Goal: Task Accomplishment & Management: Use online tool/utility

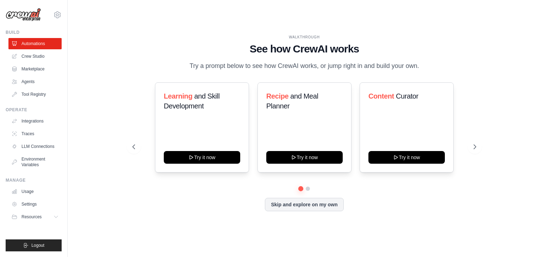
click at [36, 54] on link "Crew Studio" at bounding box center [34, 56] width 53 height 11
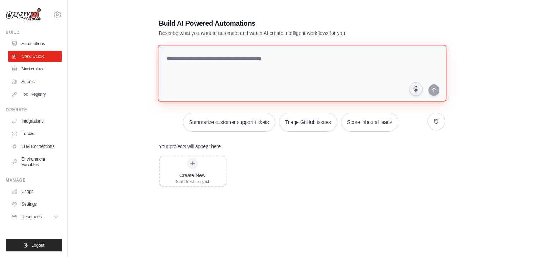
click at [200, 67] on textarea at bounding box center [301, 73] width 289 height 57
paste textarea "**********"
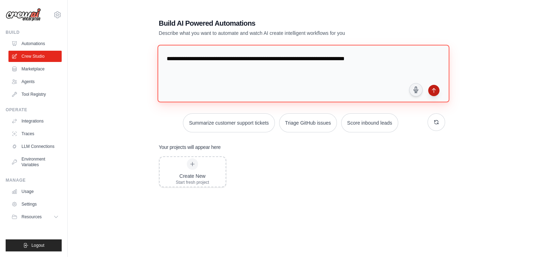
type textarea "**********"
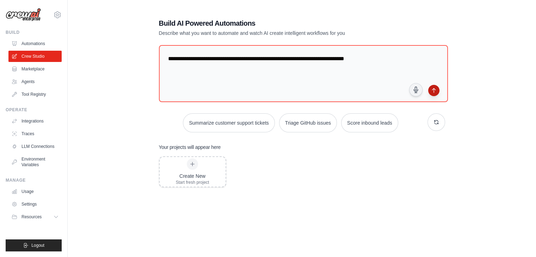
click at [437, 92] on button "submit" at bounding box center [433, 90] width 11 height 11
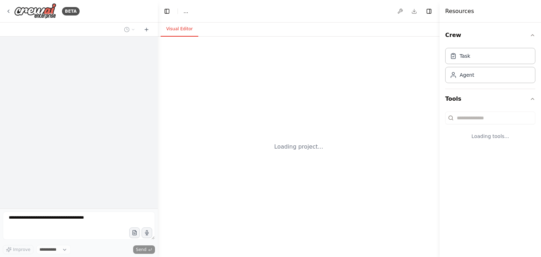
select select "****"
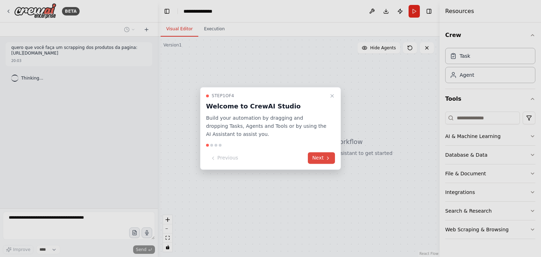
click at [330, 161] on button "Next" at bounding box center [321, 159] width 27 height 12
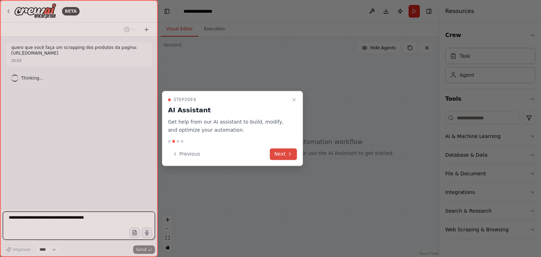
click at [275, 155] on button "Next" at bounding box center [283, 154] width 27 height 12
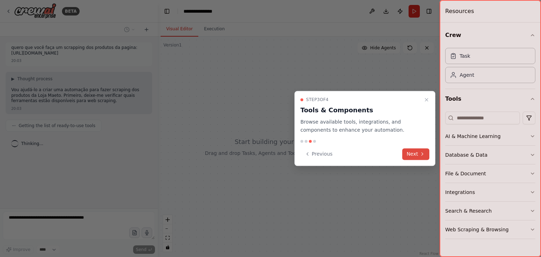
click at [417, 152] on button "Next" at bounding box center [416, 154] width 27 height 12
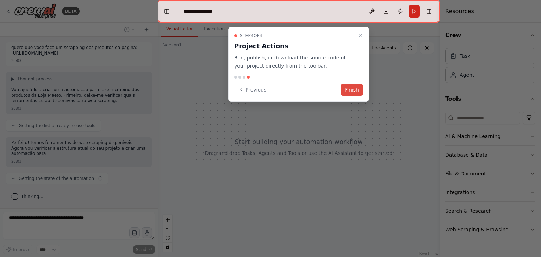
click at [348, 92] on button "Finish" at bounding box center [352, 90] width 23 height 12
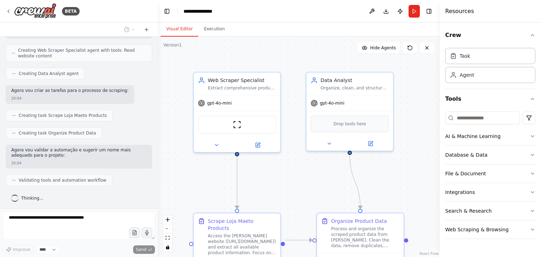
scroll to position [204, 0]
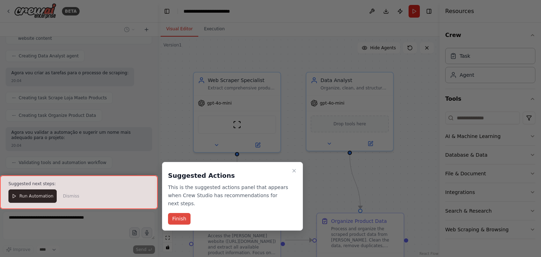
click at [179, 213] on button "Finish" at bounding box center [179, 219] width 23 height 12
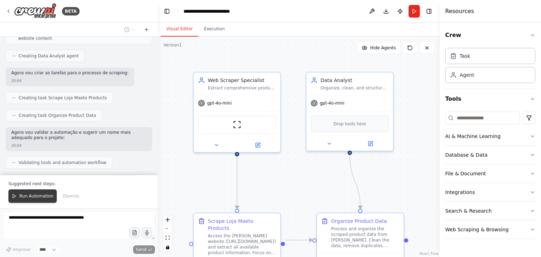
click at [19, 196] on span "Run Automation" at bounding box center [36, 197] width 34 height 6
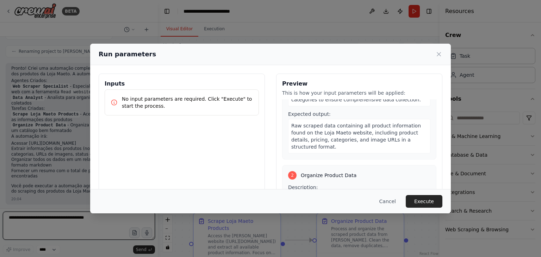
scroll to position [76, 0]
click at [424, 200] on button "Execute" at bounding box center [424, 201] width 37 height 13
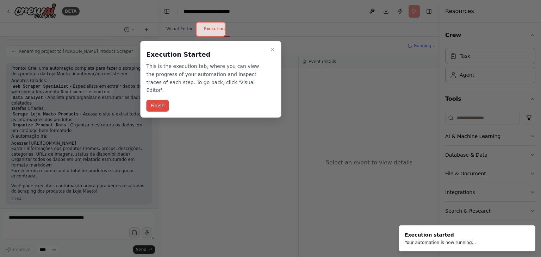
click at [165, 100] on button "Finish" at bounding box center [157, 106] width 23 height 12
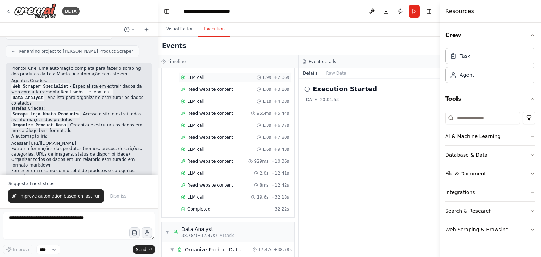
scroll to position [0, 0]
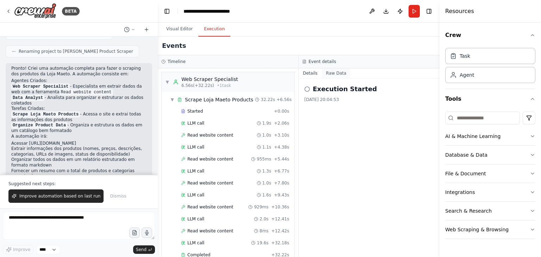
click at [330, 72] on button "Raw Data" at bounding box center [336, 73] width 29 height 10
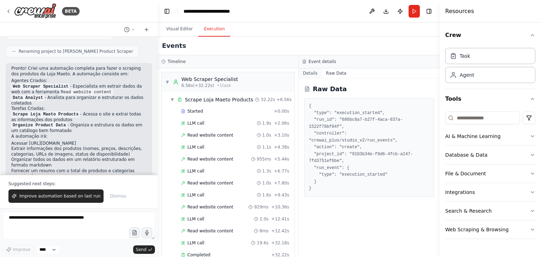
click at [319, 75] on button "Details" at bounding box center [310, 73] width 23 height 10
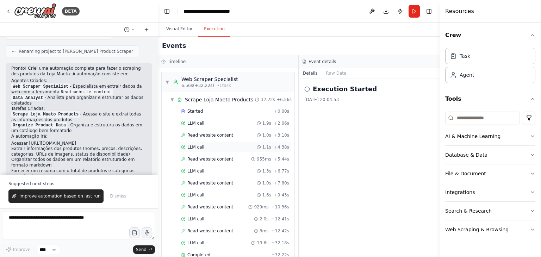
scroll to position [87, 0]
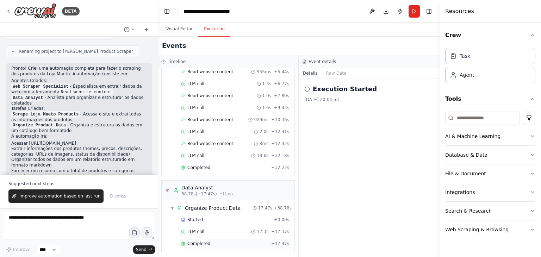
click at [203, 241] on span "Completed" at bounding box center [199, 244] width 23 height 6
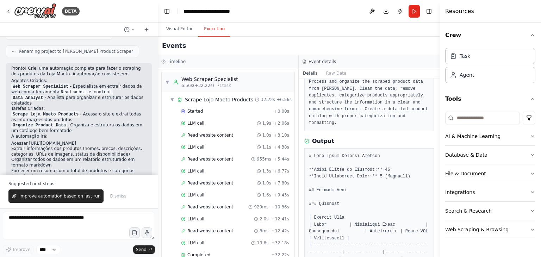
scroll to position [29, 0]
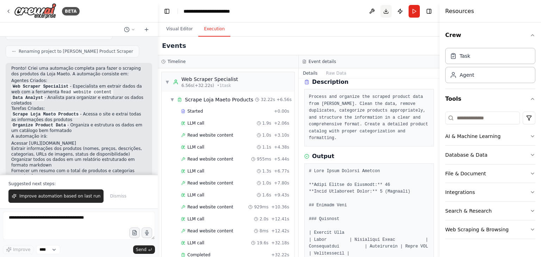
click at [385, 10] on button "Download" at bounding box center [386, 11] width 11 height 13
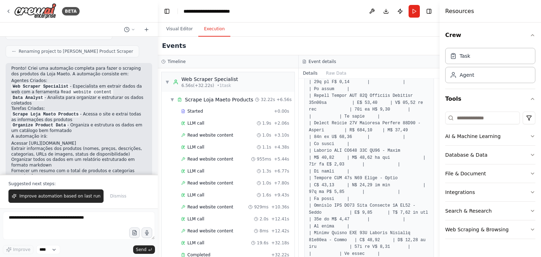
scroll to position [477, 0]
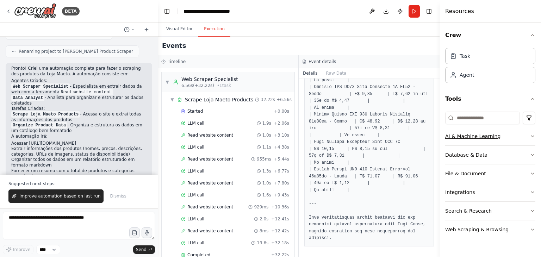
click at [518, 135] on button "AI & Machine Learning" at bounding box center [491, 136] width 90 height 18
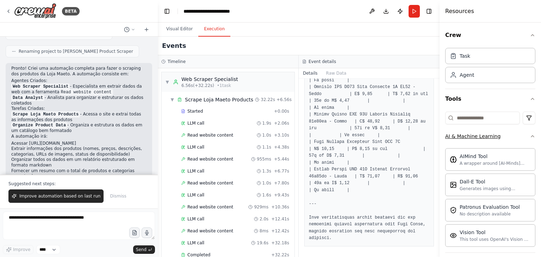
click at [514, 134] on button "AI & Machine Learning" at bounding box center [491, 136] width 90 height 18
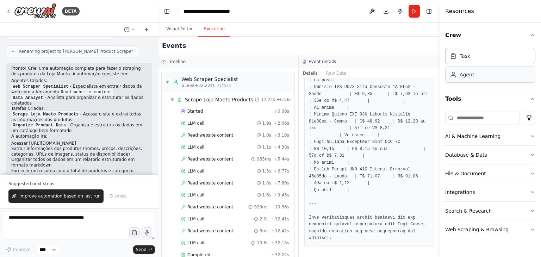
click at [497, 72] on div "Agent" at bounding box center [491, 75] width 90 height 16
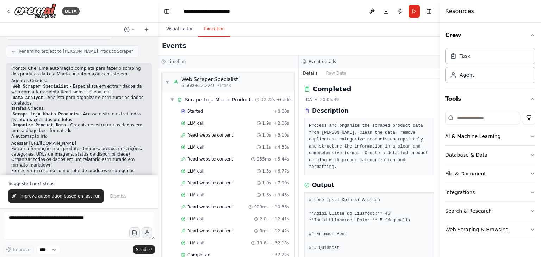
scroll to position [0, 0]
click at [176, 27] on button "Visual Editor" at bounding box center [180, 29] width 38 height 15
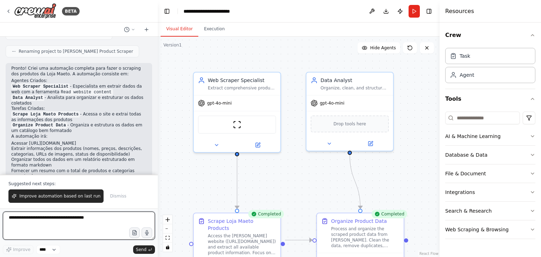
click at [65, 216] on textarea at bounding box center [79, 226] width 152 height 28
paste textarea "**********"
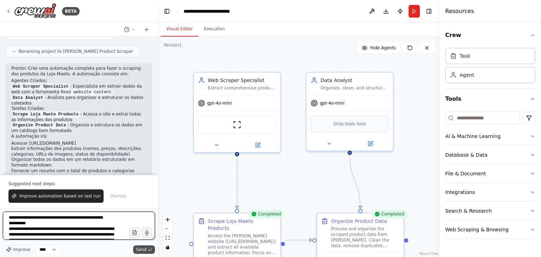
type textarea "**********"
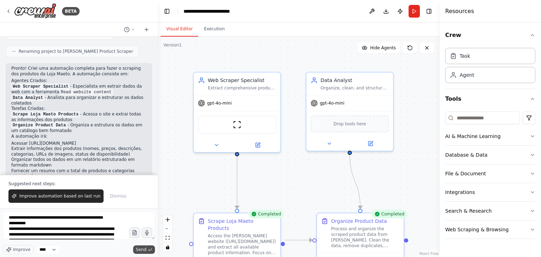
click at [142, 250] on span "Send" at bounding box center [141, 250] width 11 height 6
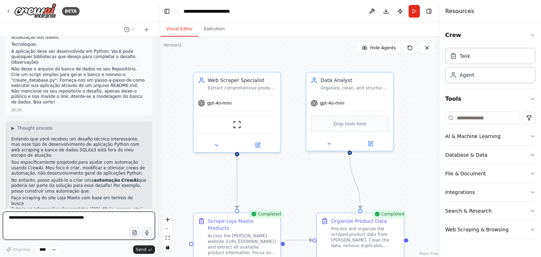
scroll to position [693, 0]
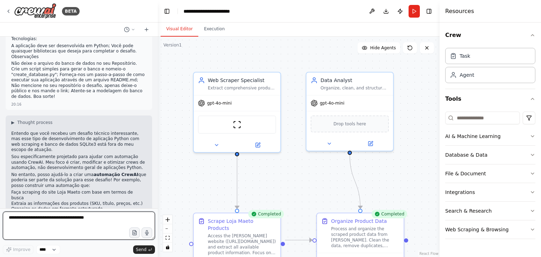
click at [68, 221] on textarea at bounding box center [79, 226] width 152 height 28
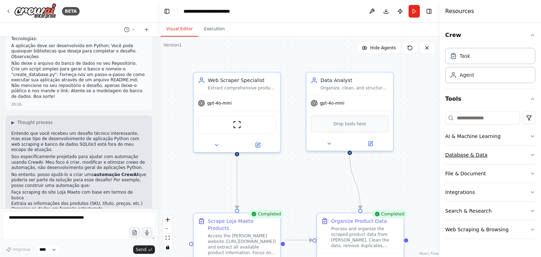
click at [480, 154] on div "Database & Data" at bounding box center [467, 155] width 42 height 7
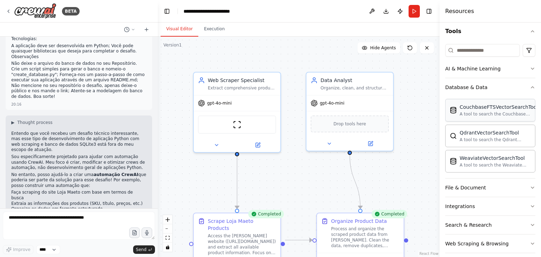
scroll to position [68, 0]
click at [481, 189] on div "File & Document" at bounding box center [466, 187] width 41 height 7
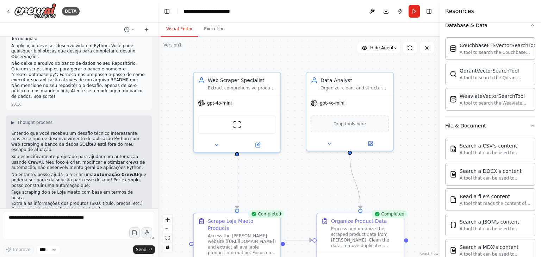
scroll to position [133, 0]
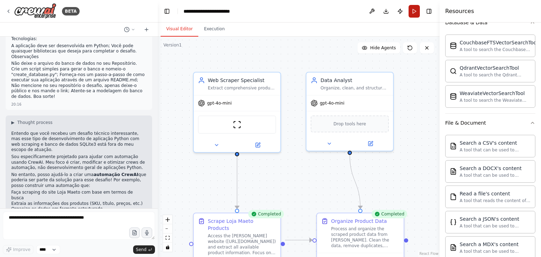
click at [413, 9] on button "Run" at bounding box center [414, 11] width 11 height 13
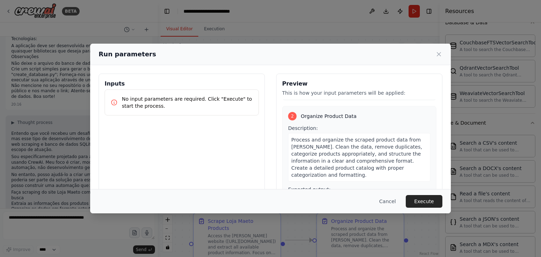
scroll to position [139, 0]
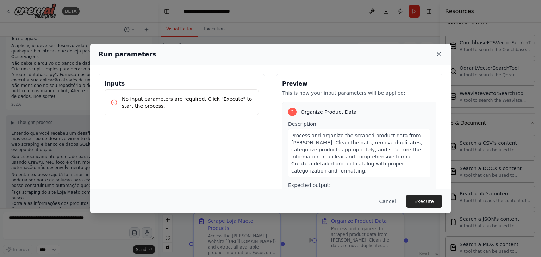
click at [439, 55] on icon at bounding box center [439, 55] width 4 height 4
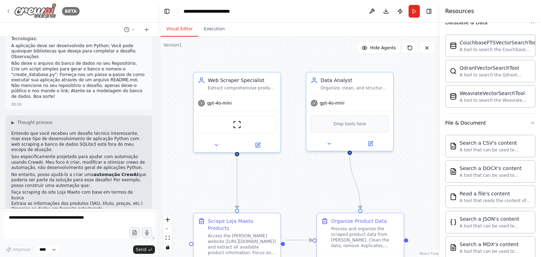
click at [12, 11] on div "BETA" at bounding box center [43, 11] width 74 height 16
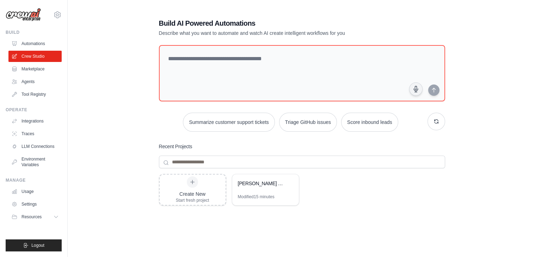
click at [117, 170] on div "Build AI Powered Automations Describe what you want to automate and watch AI cr…" at bounding box center [302, 152] width 446 height 291
click at [43, 68] on link "Marketplace" at bounding box center [35, 68] width 53 height 11
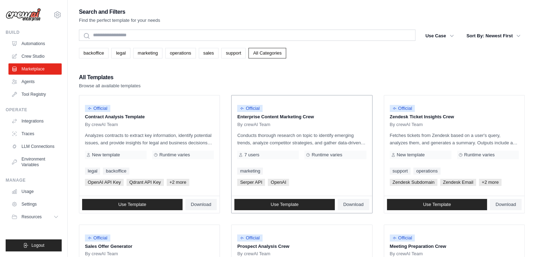
click at [289, 129] on div "Official Enterprise Content Marketing Crew By crewAI Team Conducts thorough res…" at bounding box center [302, 146] width 140 height 100
click at [323, 204] on link "Use Template" at bounding box center [284, 204] width 100 height 11
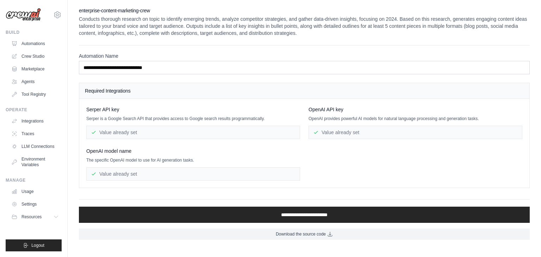
click at [340, 135] on div "Value already set" at bounding box center [416, 132] width 214 height 13
click at [46, 146] on link "LLM Connections" at bounding box center [35, 146] width 53 height 11
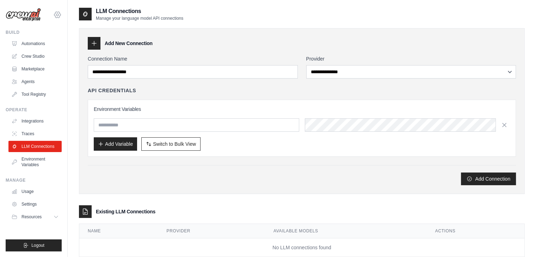
click at [62, 15] on div "lucdiasf@gmail.com Settings Build Automations Crew Studio Marketplace GitHub" at bounding box center [34, 128] width 68 height 257
click at [56, 14] on icon at bounding box center [57, 15] width 8 height 8
click at [23, 10] on img at bounding box center [23, 14] width 35 height 13
